Goal: Use online tool/utility: Utilize a website feature to perform a specific function

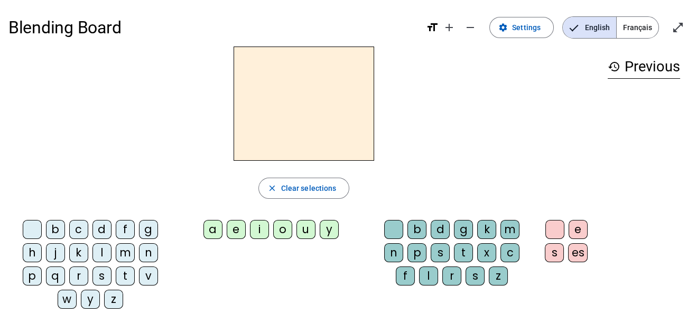
click at [53, 226] on div "b" at bounding box center [55, 229] width 19 height 19
click at [82, 230] on div "c" at bounding box center [78, 229] width 19 height 19
click at [105, 228] on div "d" at bounding box center [102, 229] width 19 height 19
click at [123, 227] on div "f" at bounding box center [125, 229] width 19 height 19
click at [150, 227] on div "g" at bounding box center [148, 229] width 19 height 19
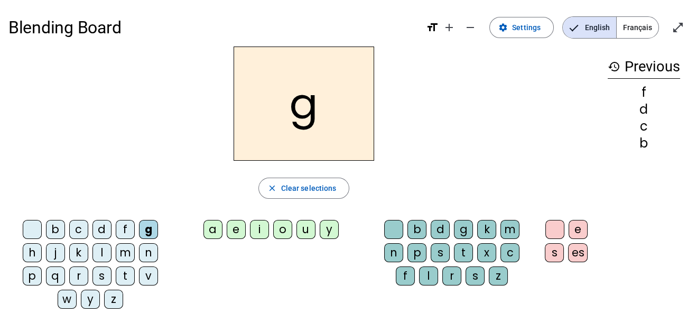
click at [27, 250] on div "h" at bounding box center [32, 252] width 19 height 19
click at [58, 249] on div "j" at bounding box center [55, 252] width 19 height 19
click at [80, 251] on div "k" at bounding box center [78, 252] width 19 height 19
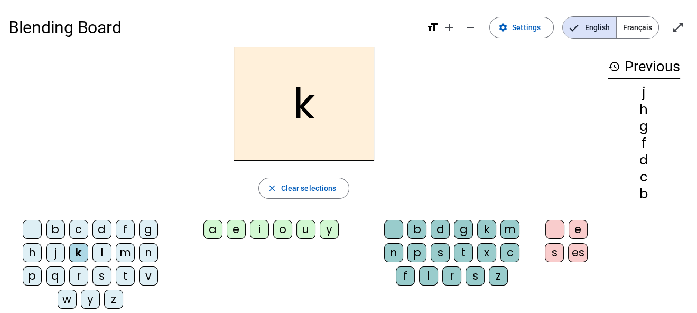
click at [97, 251] on div "l" at bounding box center [102, 252] width 19 height 19
click at [123, 252] on div "m" at bounding box center [125, 252] width 19 height 19
click at [35, 253] on div "h" at bounding box center [32, 252] width 19 height 19
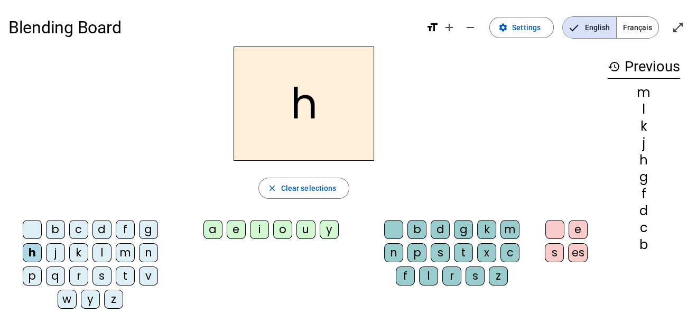
click at [150, 250] on div "n" at bounding box center [148, 252] width 19 height 19
click at [29, 275] on div "p" at bounding box center [32, 275] width 19 height 19
click at [53, 274] on div "q" at bounding box center [55, 275] width 19 height 19
click at [74, 275] on div "r" at bounding box center [78, 275] width 19 height 19
click at [107, 272] on div "s" at bounding box center [102, 275] width 19 height 19
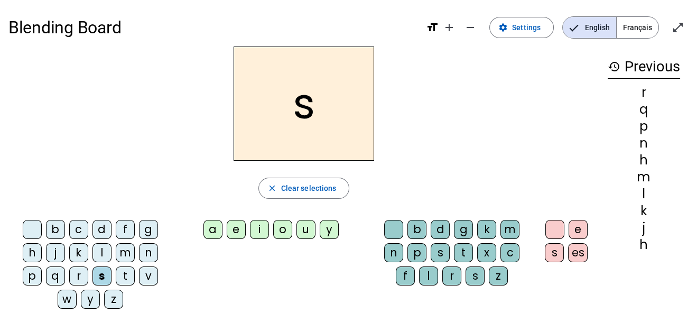
click at [126, 272] on div "t" at bounding box center [125, 275] width 19 height 19
click at [146, 274] on div "v" at bounding box center [148, 275] width 19 height 19
click at [33, 254] on div "h" at bounding box center [32, 252] width 19 height 19
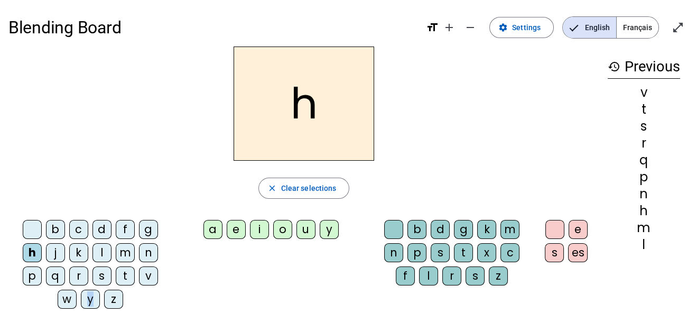
drag, startPoint x: 77, startPoint y: 301, endPoint x: 96, endPoint y: 301, distance: 19.6
click at [96, 301] on div "b c d f g h j k l m n p q r s t v w y z" at bounding box center [93, 266] width 160 height 93
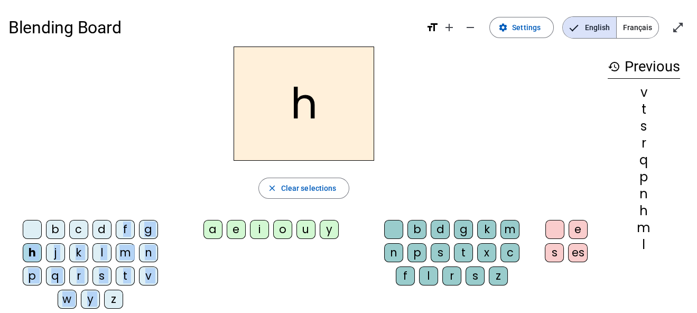
drag, startPoint x: 112, startPoint y: 301, endPoint x: 109, endPoint y: 217, distance: 83.6
click at [109, 217] on div "b c d f g h j k l m n p q r s t v w y z" at bounding box center [92, 266] width 168 height 101
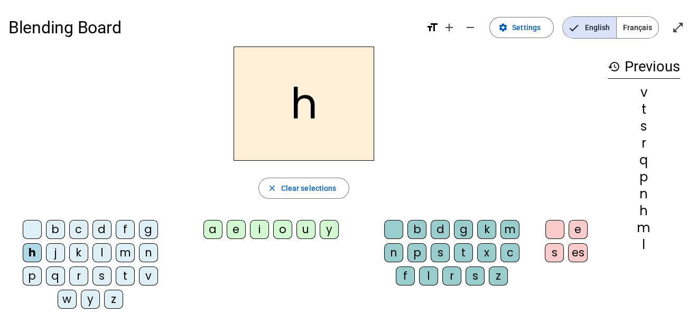
click at [99, 226] on div "d" at bounding box center [102, 229] width 19 height 19
click at [219, 222] on div "a" at bounding box center [213, 229] width 19 height 19
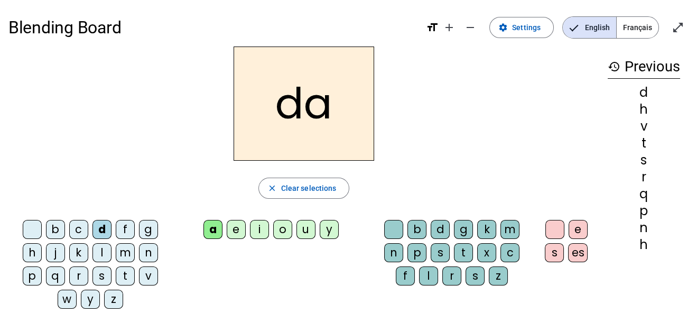
click at [218, 223] on div "a" at bounding box center [213, 229] width 19 height 19
click at [60, 221] on div "b" at bounding box center [55, 229] width 19 height 19
click at [104, 224] on div "d" at bounding box center [102, 229] width 19 height 19
click at [236, 228] on div "e" at bounding box center [236, 229] width 19 height 19
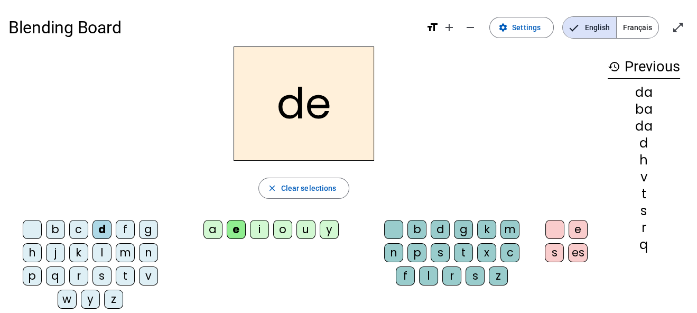
click at [57, 222] on div "b" at bounding box center [55, 229] width 19 height 19
click at [260, 230] on div "i" at bounding box center [259, 229] width 19 height 19
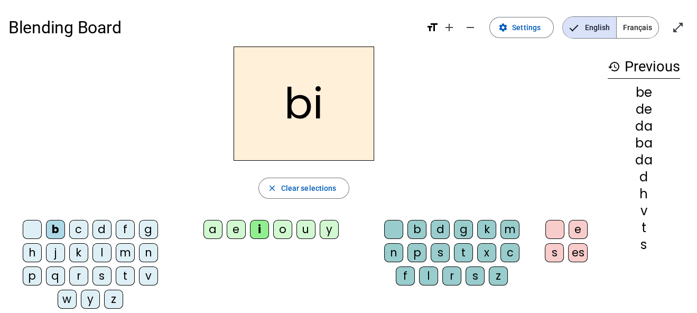
click at [102, 223] on div "d" at bounding box center [102, 229] width 19 height 19
click at [283, 231] on div "o" at bounding box center [282, 229] width 19 height 19
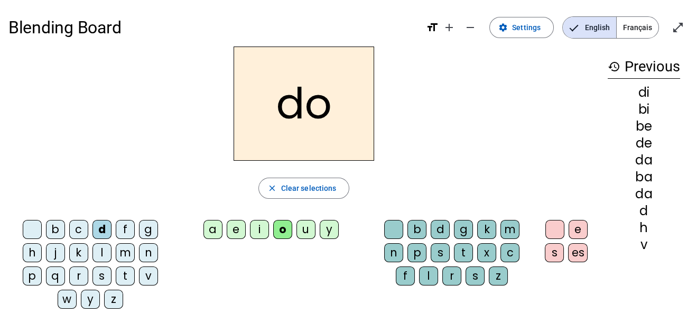
click at [52, 224] on div "b" at bounding box center [55, 229] width 19 height 19
click at [309, 224] on div "u" at bounding box center [306, 229] width 19 height 19
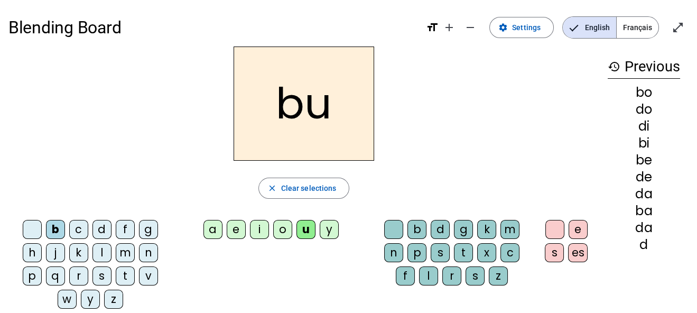
click at [108, 227] on div "d" at bounding box center [102, 229] width 19 height 19
click at [36, 255] on div "h" at bounding box center [32, 252] width 19 height 19
click at [216, 226] on div "a" at bounding box center [213, 229] width 19 height 19
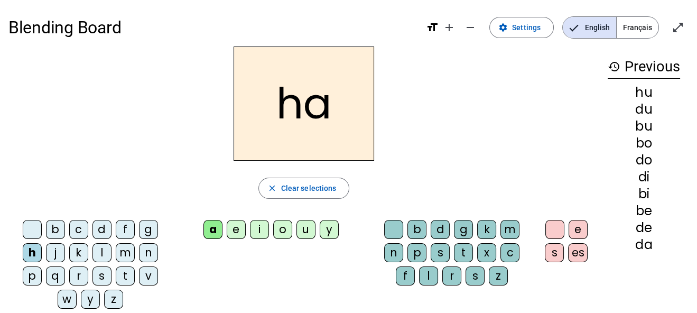
click at [241, 229] on div "e" at bounding box center [236, 229] width 19 height 19
click at [263, 230] on div "i" at bounding box center [259, 229] width 19 height 19
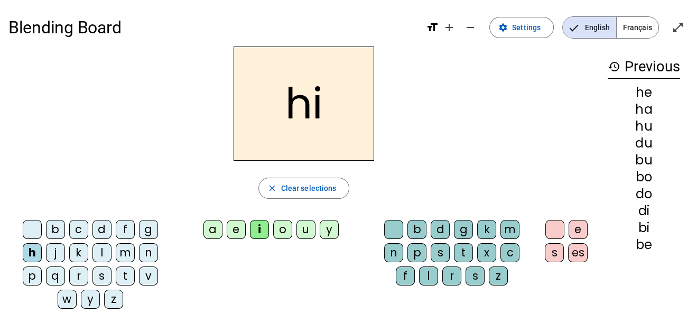
click at [289, 228] on div "o" at bounding box center [282, 229] width 19 height 19
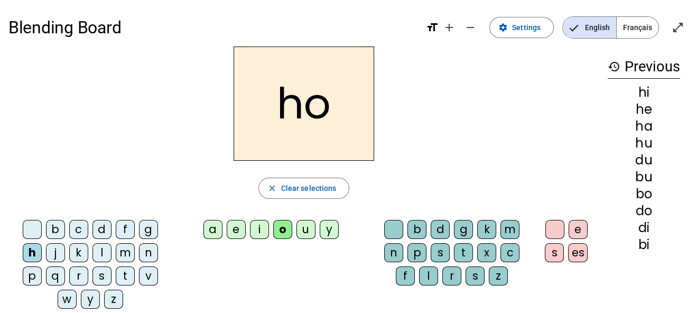
click at [309, 227] on div "u" at bounding box center [306, 229] width 19 height 19
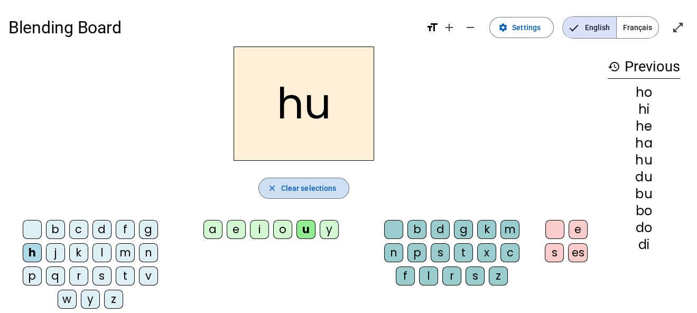
click at [288, 191] on span "Clear selections" at bounding box center [309, 188] width 56 height 13
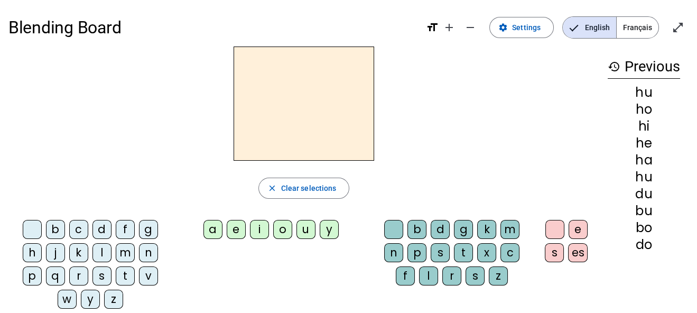
click at [121, 231] on div "f" at bounding box center [125, 229] width 19 height 19
click at [213, 227] on div "a" at bounding box center [213, 229] width 19 height 19
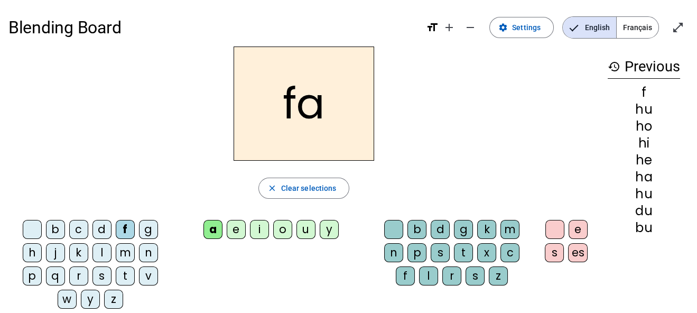
click at [432, 275] on div "l" at bounding box center [428, 275] width 19 height 19
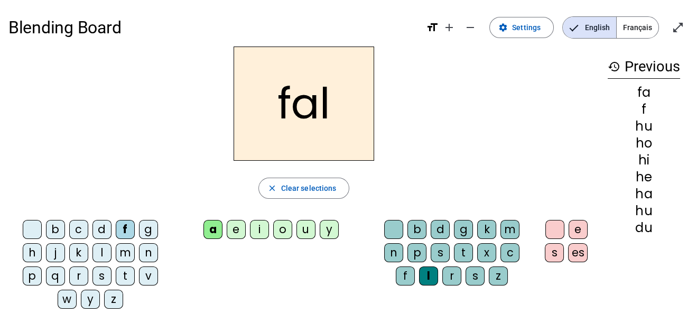
click at [583, 227] on div "e" at bounding box center [578, 229] width 19 height 19
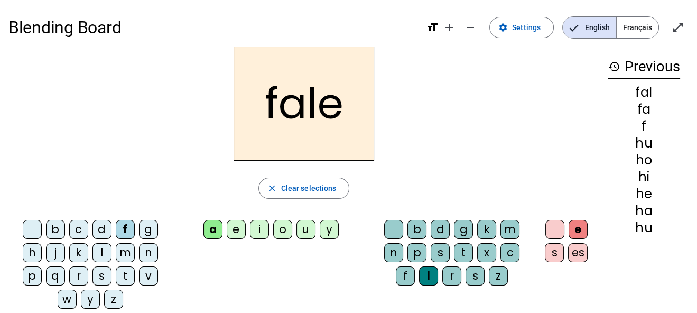
click at [121, 250] on div "m" at bounding box center [125, 252] width 19 height 19
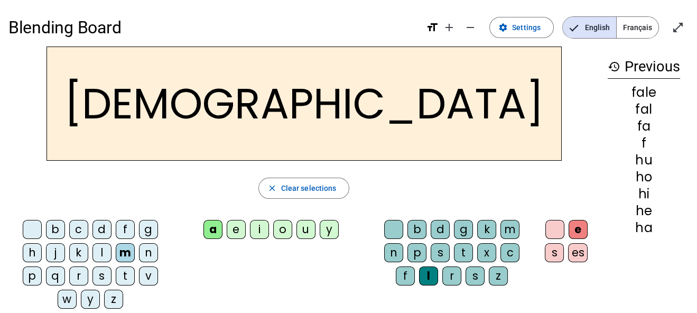
click at [99, 272] on div "s" at bounding box center [102, 275] width 19 height 19
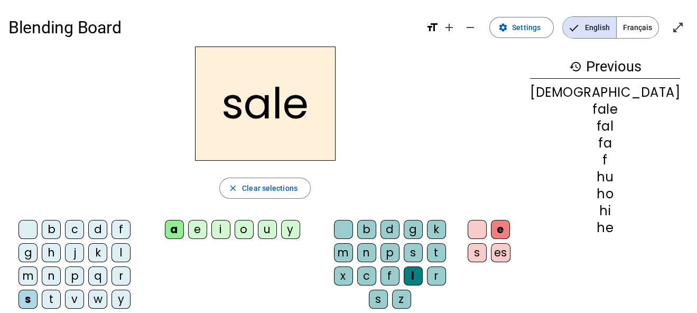
click at [65, 251] on div "j" at bounding box center [74, 252] width 19 height 19
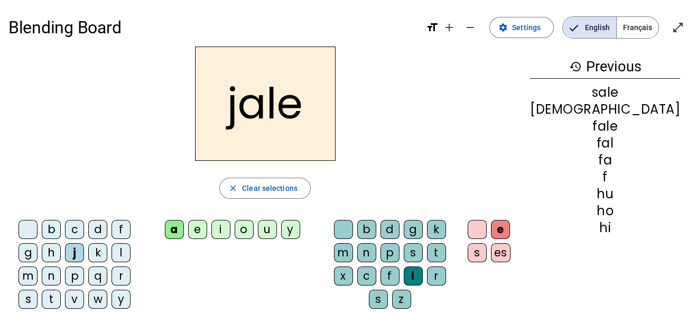
click at [42, 253] on div "h" at bounding box center [51, 252] width 19 height 19
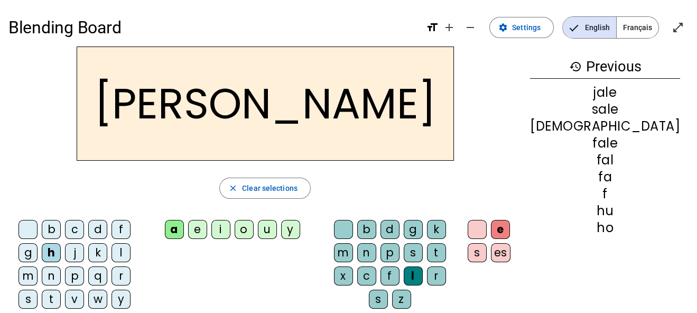
click at [59, 233] on div "b" at bounding box center [51, 229] width 19 height 19
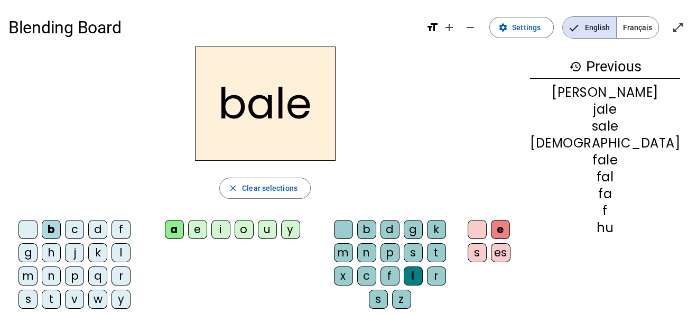
click at [100, 228] on div "d" at bounding box center [97, 229] width 19 height 19
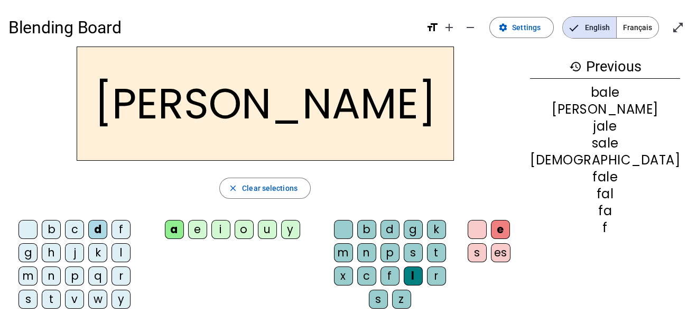
click at [376, 257] on div "n" at bounding box center [366, 252] width 19 height 19
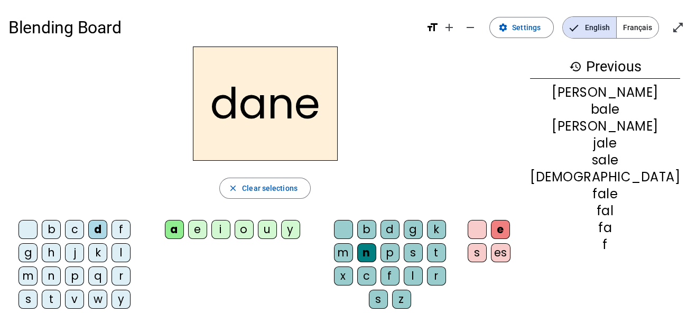
click at [78, 232] on div "c" at bounding box center [74, 229] width 19 height 19
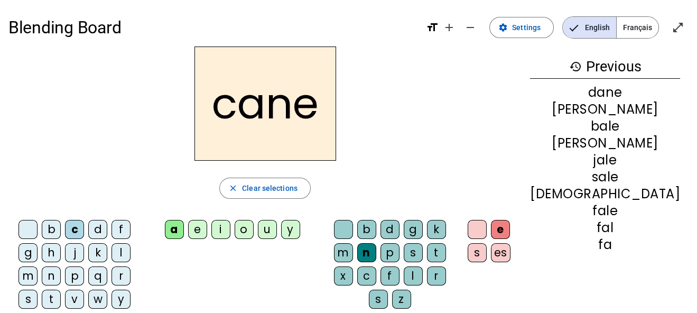
click at [130, 230] on div "f" at bounding box center [121, 229] width 19 height 19
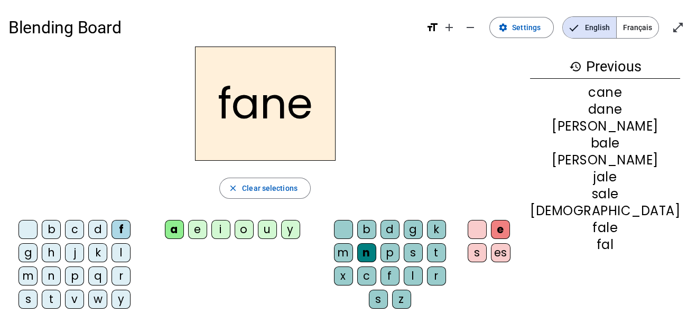
click at [38, 290] on div "s" at bounding box center [28, 299] width 19 height 19
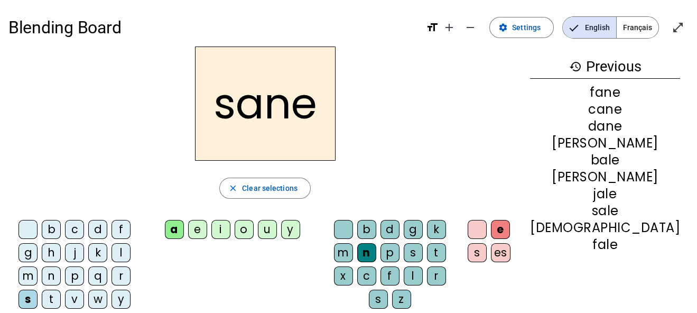
click at [65, 274] on div "p" at bounding box center [74, 275] width 19 height 19
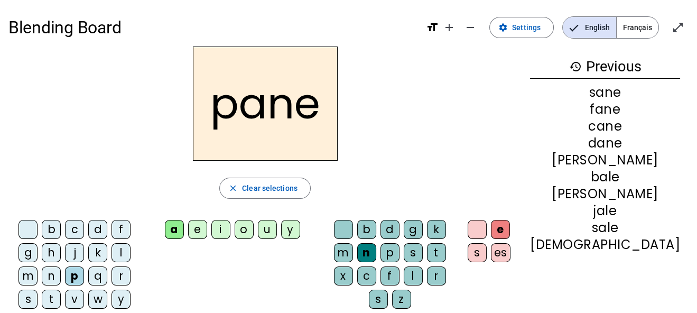
click at [400, 246] on div "p" at bounding box center [390, 252] width 19 height 19
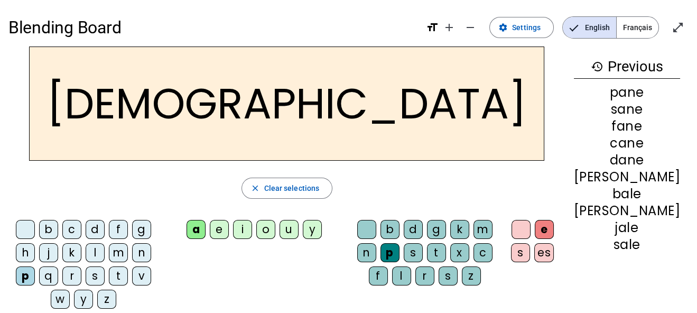
click at [77, 231] on div "c" at bounding box center [71, 229] width 19 height 19
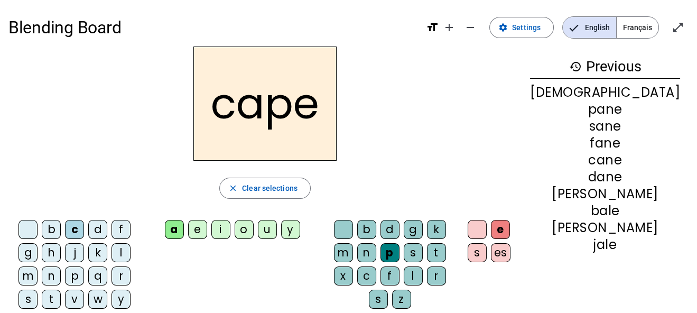
click at [61, 266] on div "n" at bounding box center [51, 275] width 19 height 19
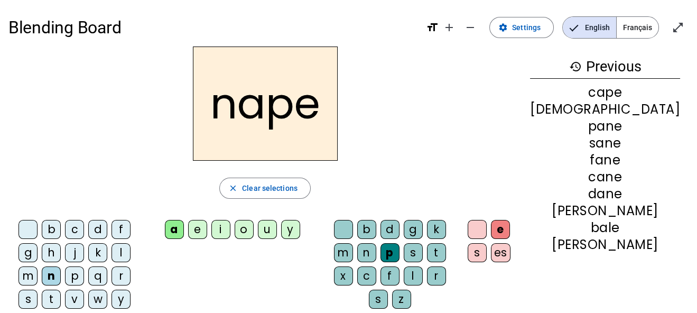
click at [112, 250] on div "l" at bounding box center [121, 252] width 19 height 19
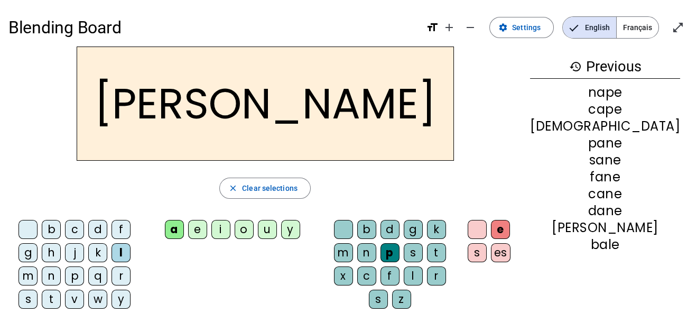
click at [38, 290] on div "s" at bounding box center [28, 299] width 19 height 19
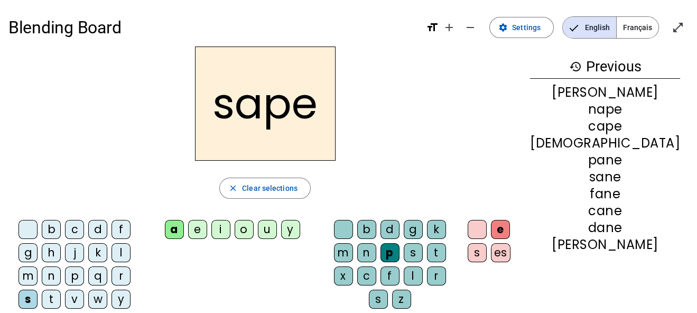
click at [254, 226] on div "o" at bounding box center [244, 229] width 19 height 19
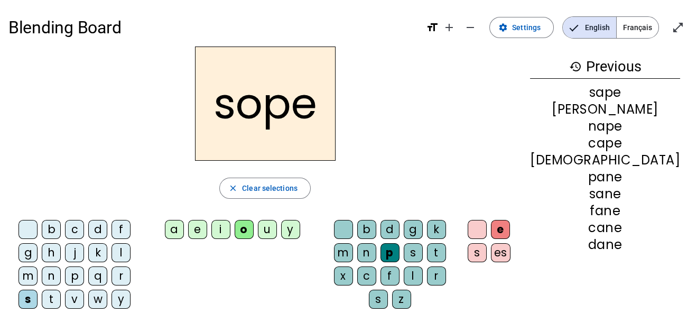
click at [446, 248] on div "t" at bounding box center [436, 252] width 19 height 19
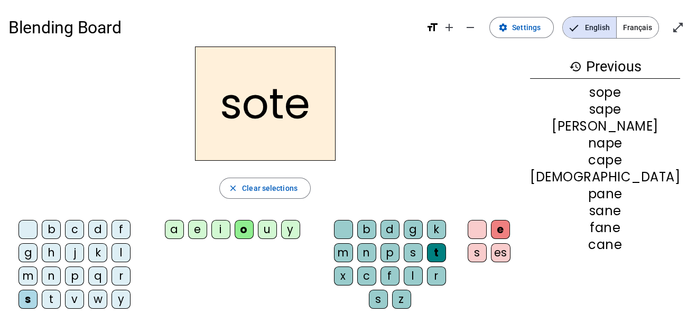
click at [82, 228] on div "c" at bounding box center [74, 229] width 19 height 19
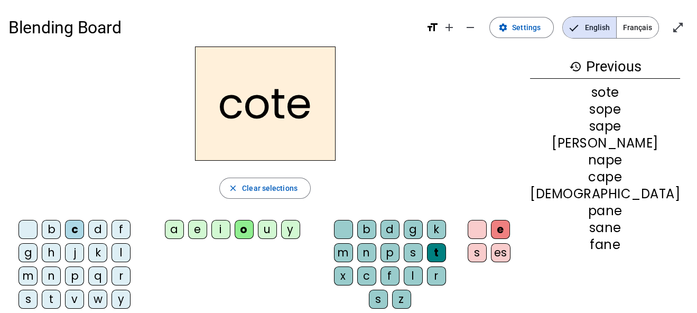
click at [106, 227] on div "d" at bounding box center [97, 229] width 19 height 19
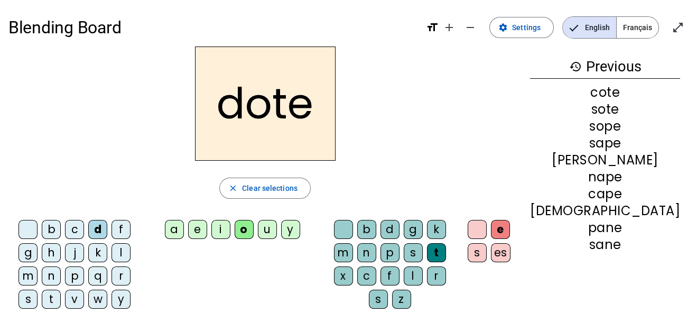
click at [38, 266] on div "m" at bounding box center [28, 275] width 19 height 19
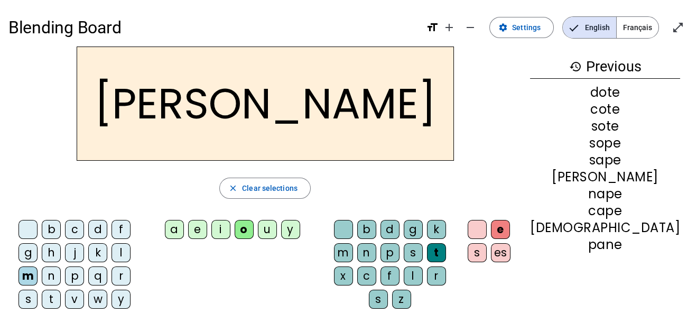
click at [112, 278] on div "r" at bounding box center [121, 275] width 19 height 19
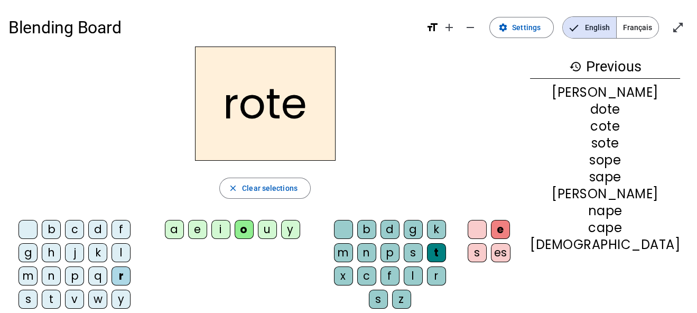
click at [61, 290] on div "t" at bounding box center [51, 299] width 19 height 19
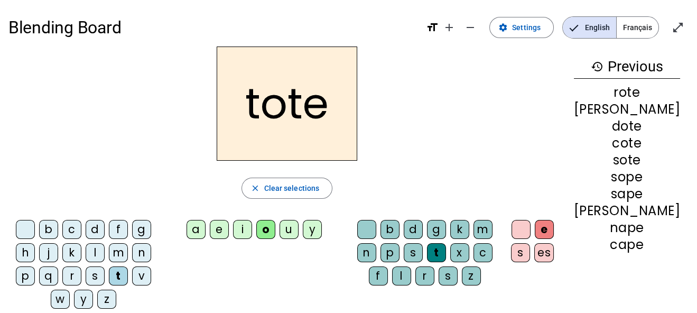
click at [299, 223] on div "u" at bounding box center [289, 229] width 19 height 19
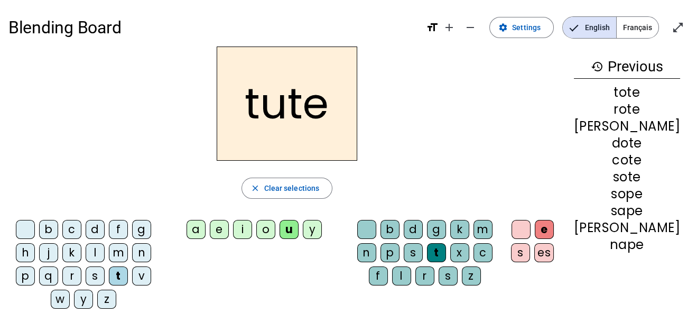
click at [101, 271] on div "s" at bounding box center [95, 275] width 19 height 19
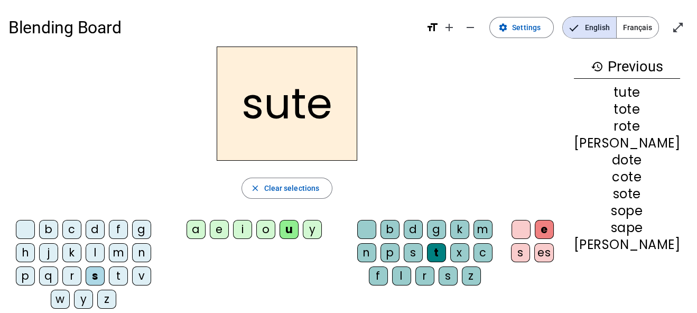
click at [126, 249] on div "m" at bounding box center [118, 252] width 19 height 19
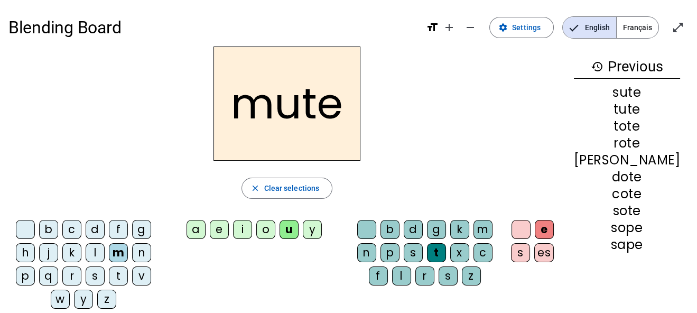
click at [105, 250] on div "l" at bounding box center [95, 252] width 19 height 19
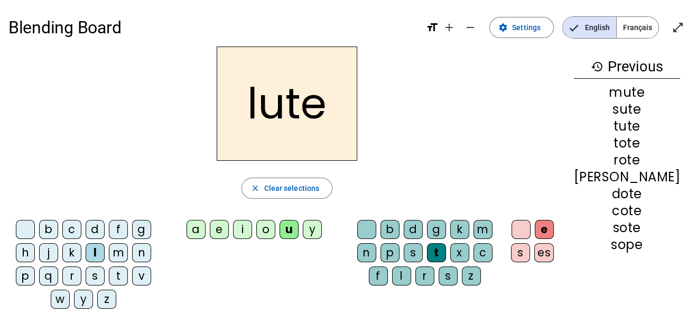
click at [57, 248] on div "j" at bounding box center [48, 252] width 19 height 19
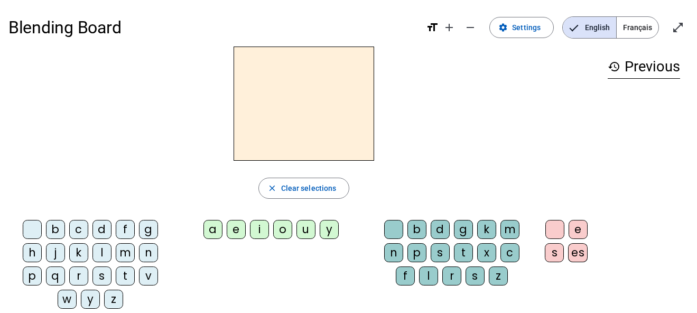
scroll to position [29, 0]
